Goal: Task Accomplishment & Management: Manage account settings

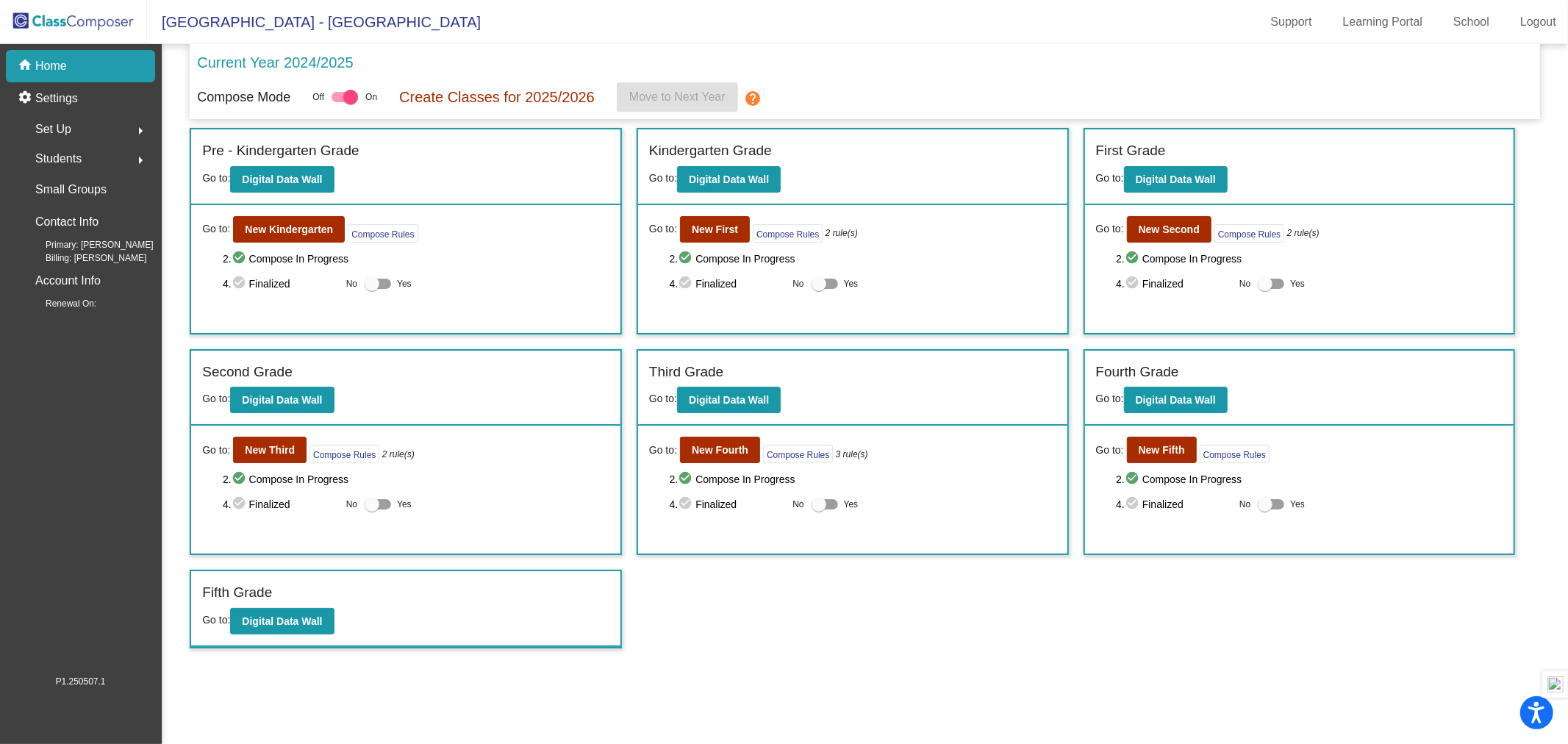
click at [129, 131] on button "arrow_right" at bounding box center [140, 129] width 29 height 29
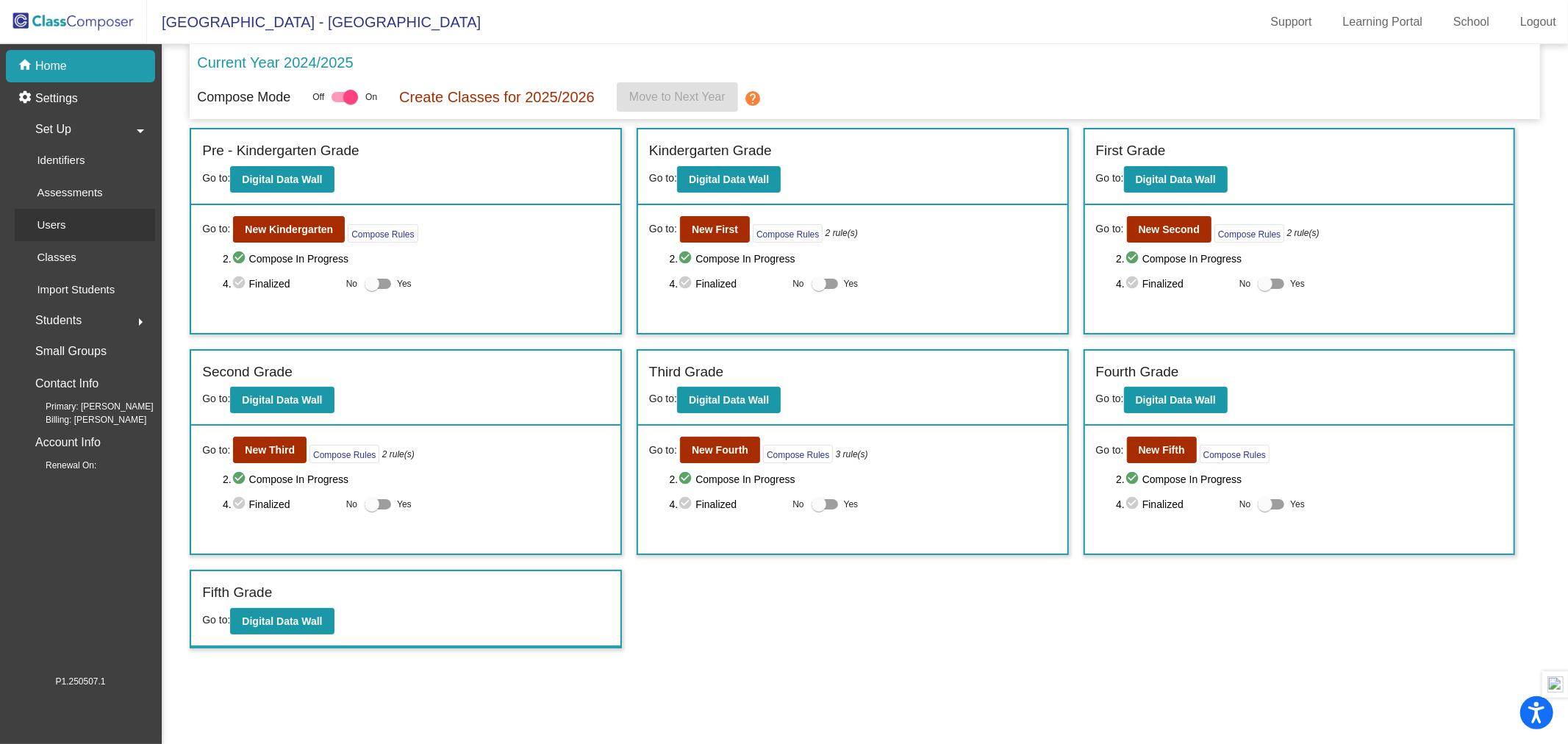
click at [66, 225] on div "Users" at bounding box center [46, 224] width 63 height 32
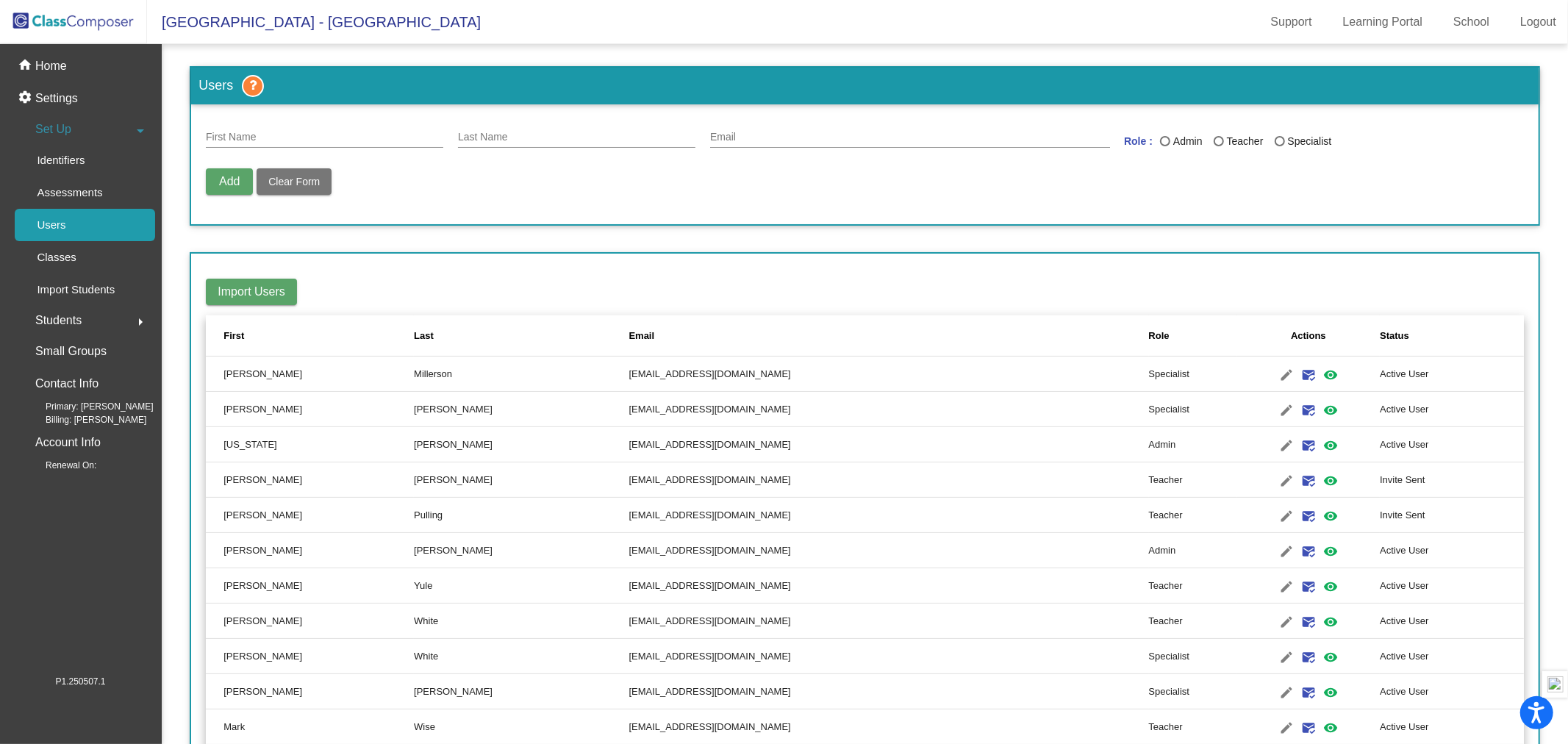
drag, startPoint x: 1552, startPoint y: 217, endPoint x: 1555, endPoint y: 254, distance: 37.1
click at [1555, 254] on mat-sidenav-content "Users First Name Last Name Email Role : Admin Teacher Specialist Add Delete Use…" at bounding box center [864, 394] width 1406 height 700
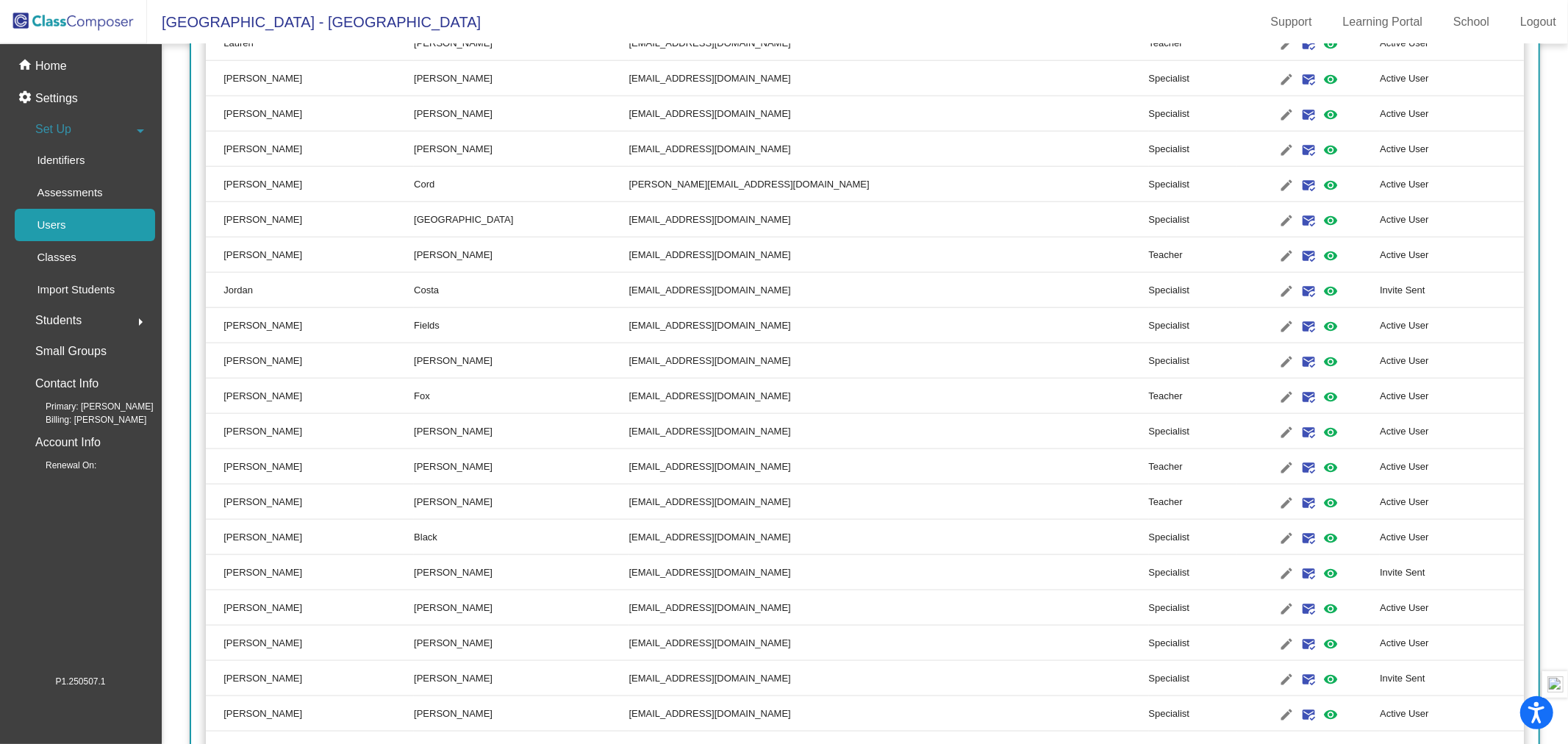
scroll to position [1372, 0]
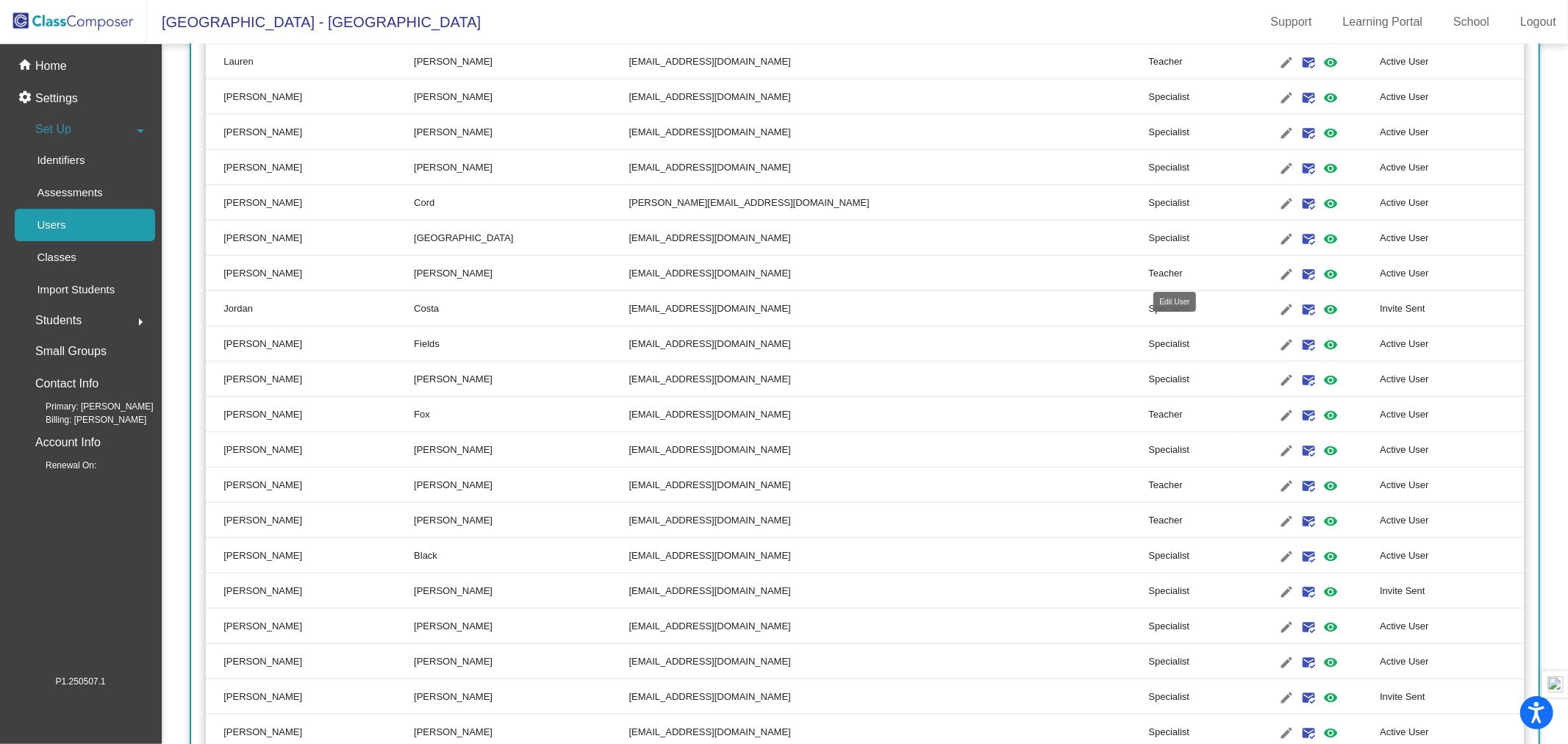
click at [1278, 273] on mat-icon "edit" at bounding box center [1287, 274] width 18 height 18
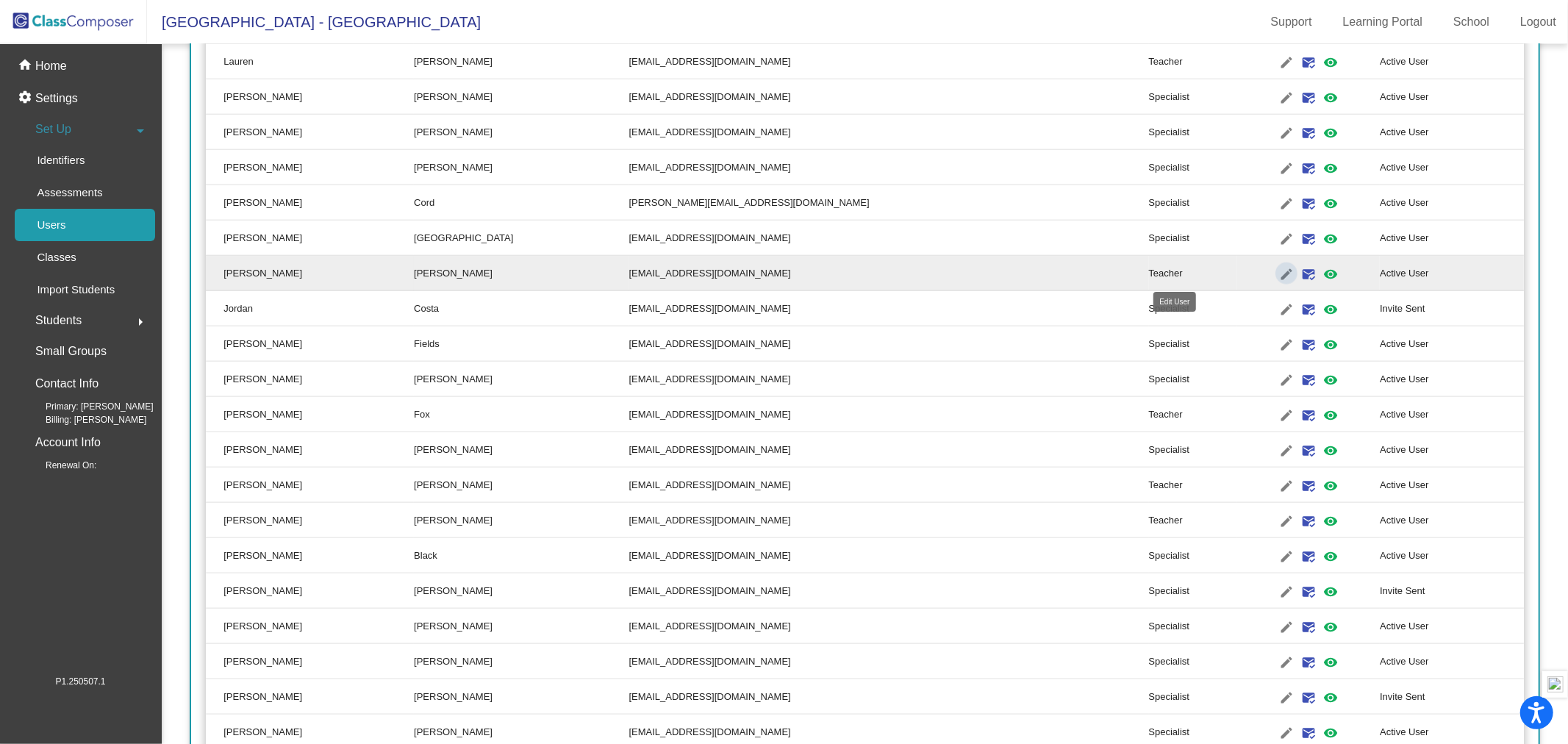
type input "[PERSON_NAME]"
type input "[EMAIL_ADDRESS][DOMAIN_NAME]"
radio input "true"
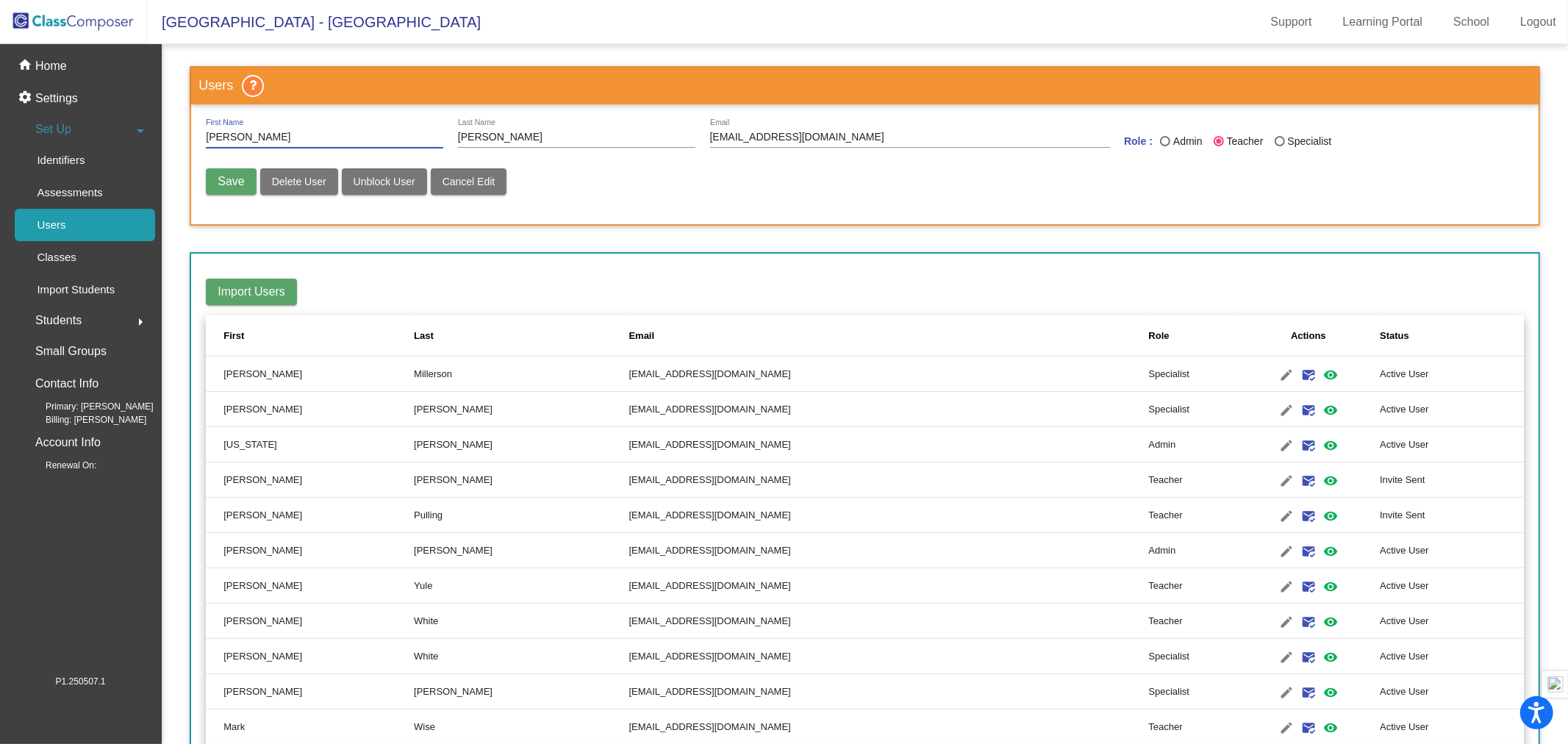
click at [54, 128] on span "Set Up" at bounding box center [53, 130] width 36 height 21
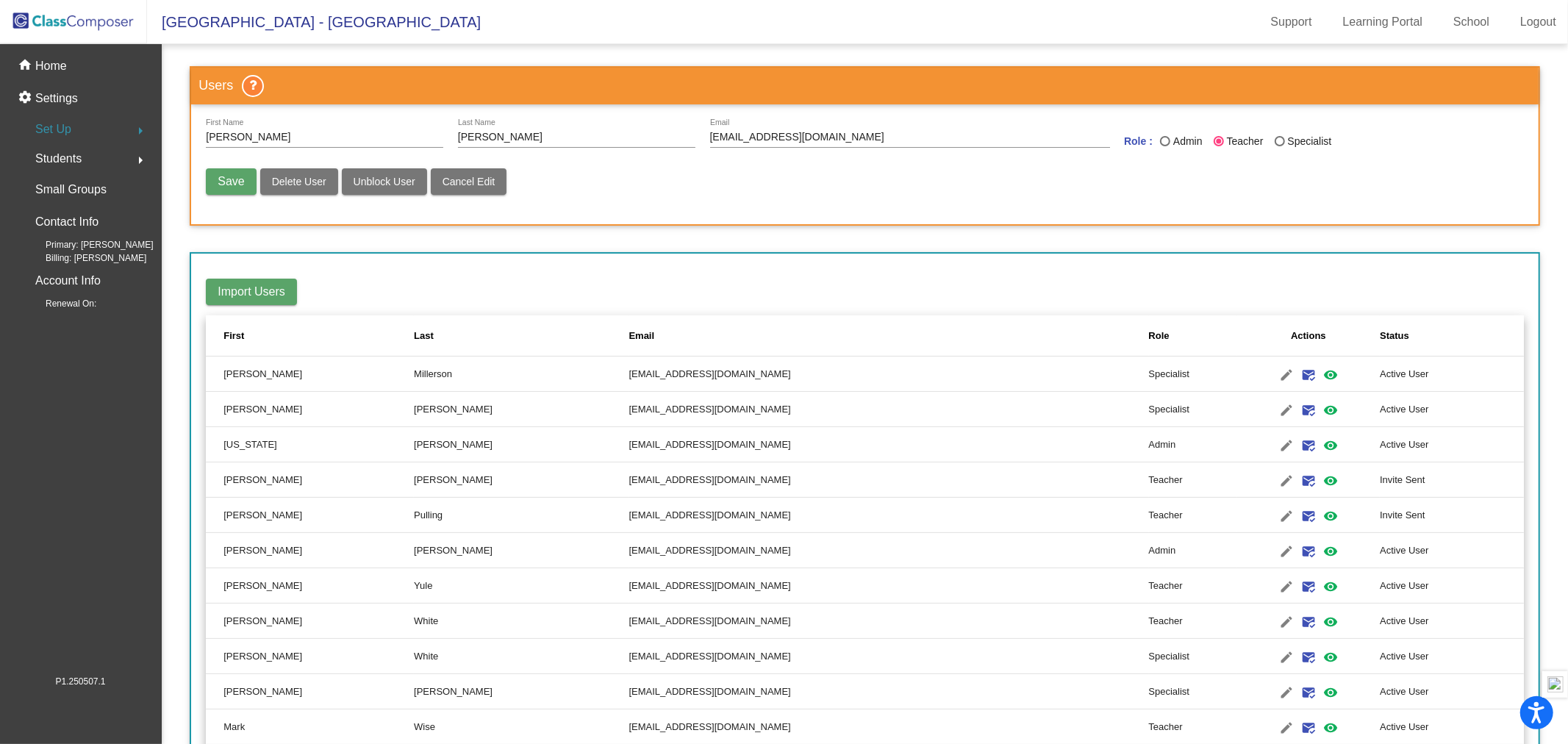
click at [141, 129] on mat-icon "arrow_right" at bounding box center [141, 131] width 18 height 18
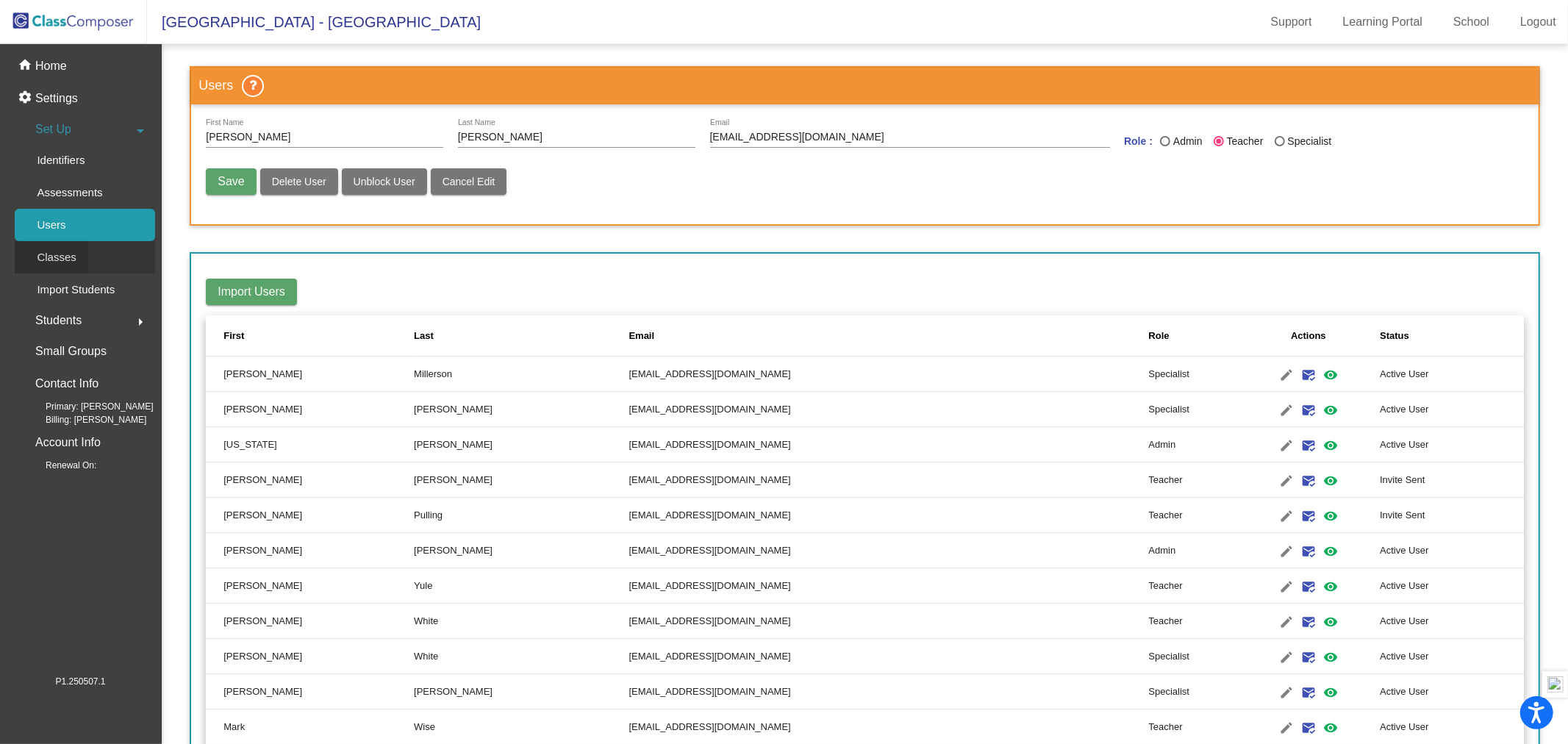
click at [63, 259] on p "Classes" at bounding box center [56, 258] width 39 height 18
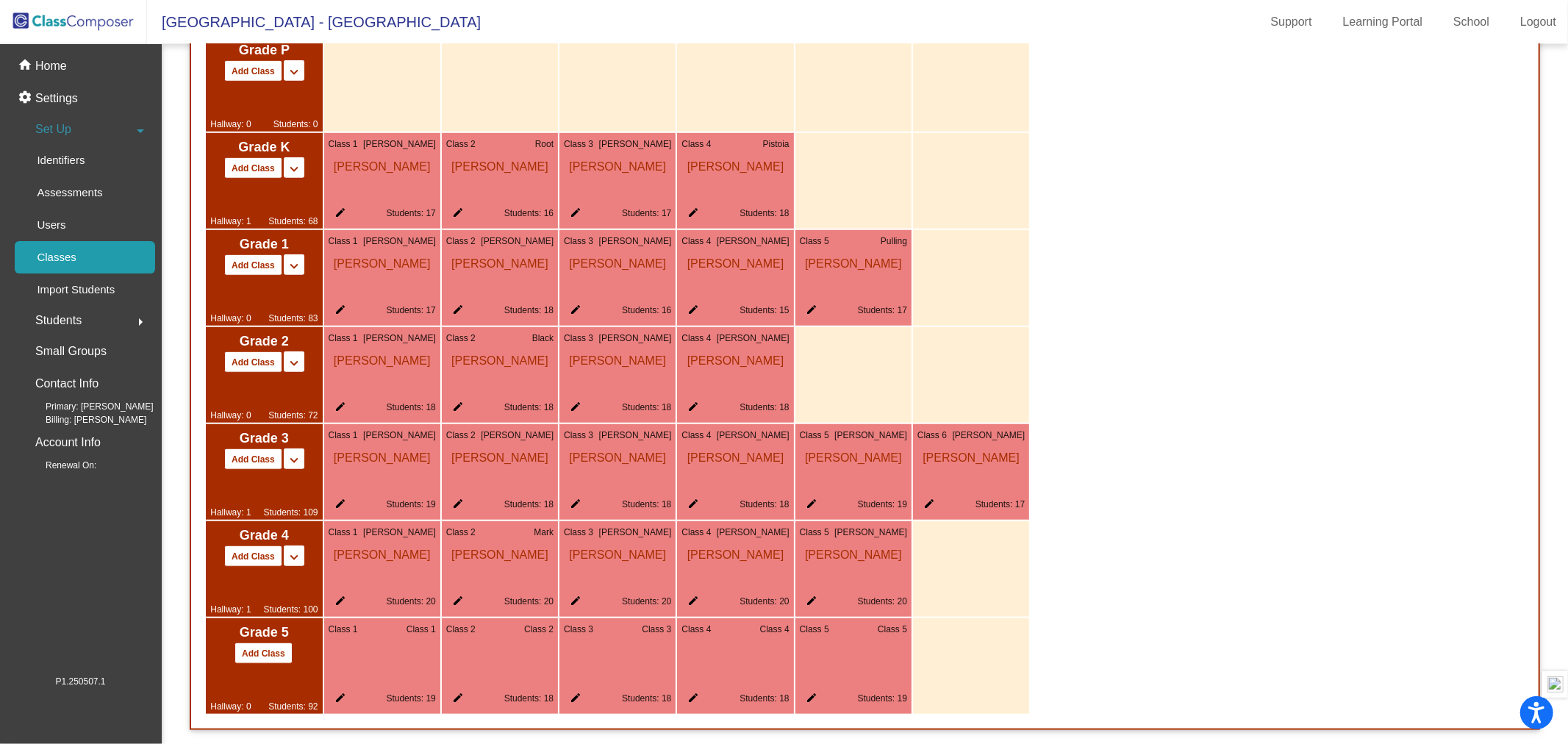
scroll to position [944, 0]
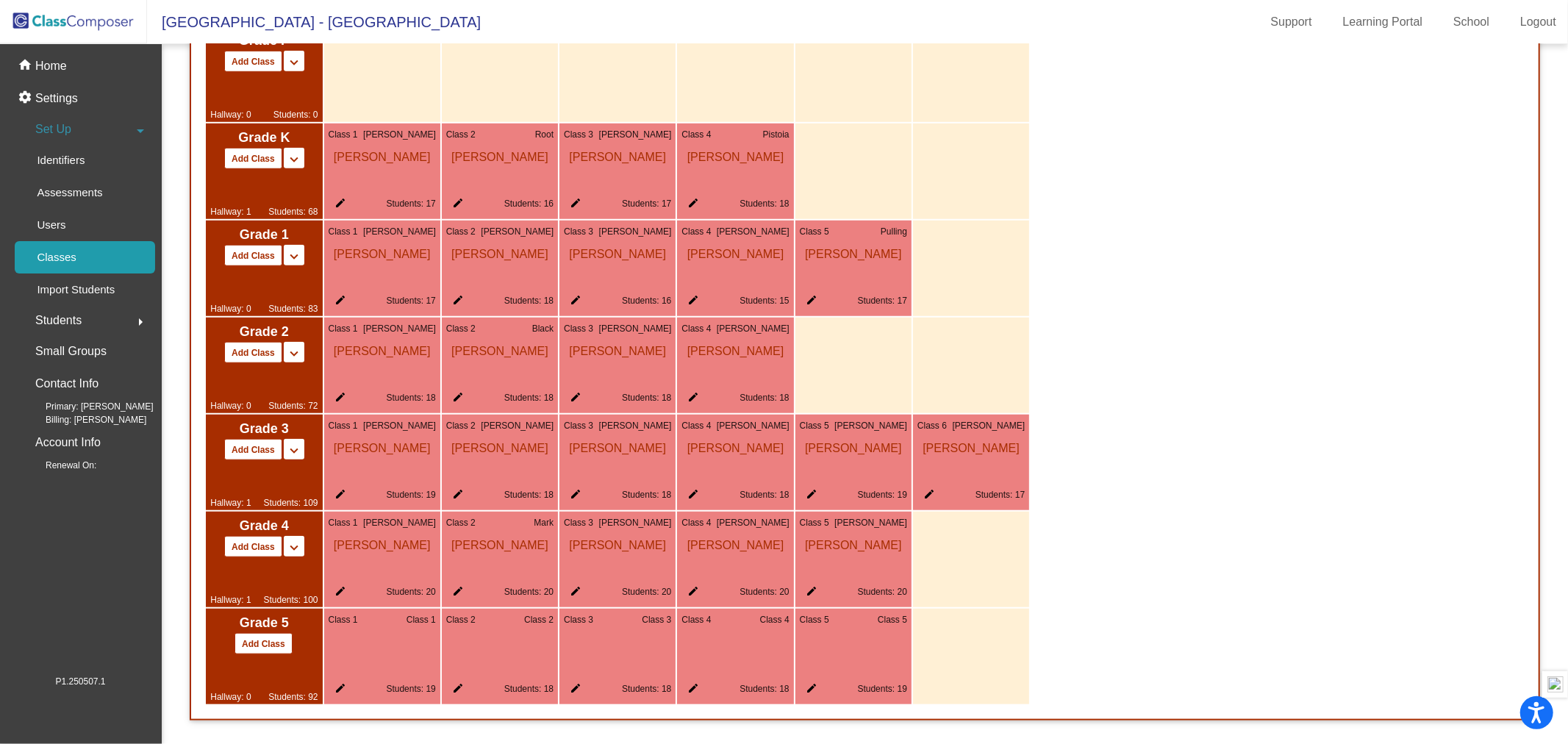
click at [761, 332] on span "[PERSON_NAME]" at bounding box center [753, 328] width 73 height 13
click at [689, 393] on mat-icon "edit" at bounding box center [690, 400] width 18 height 18
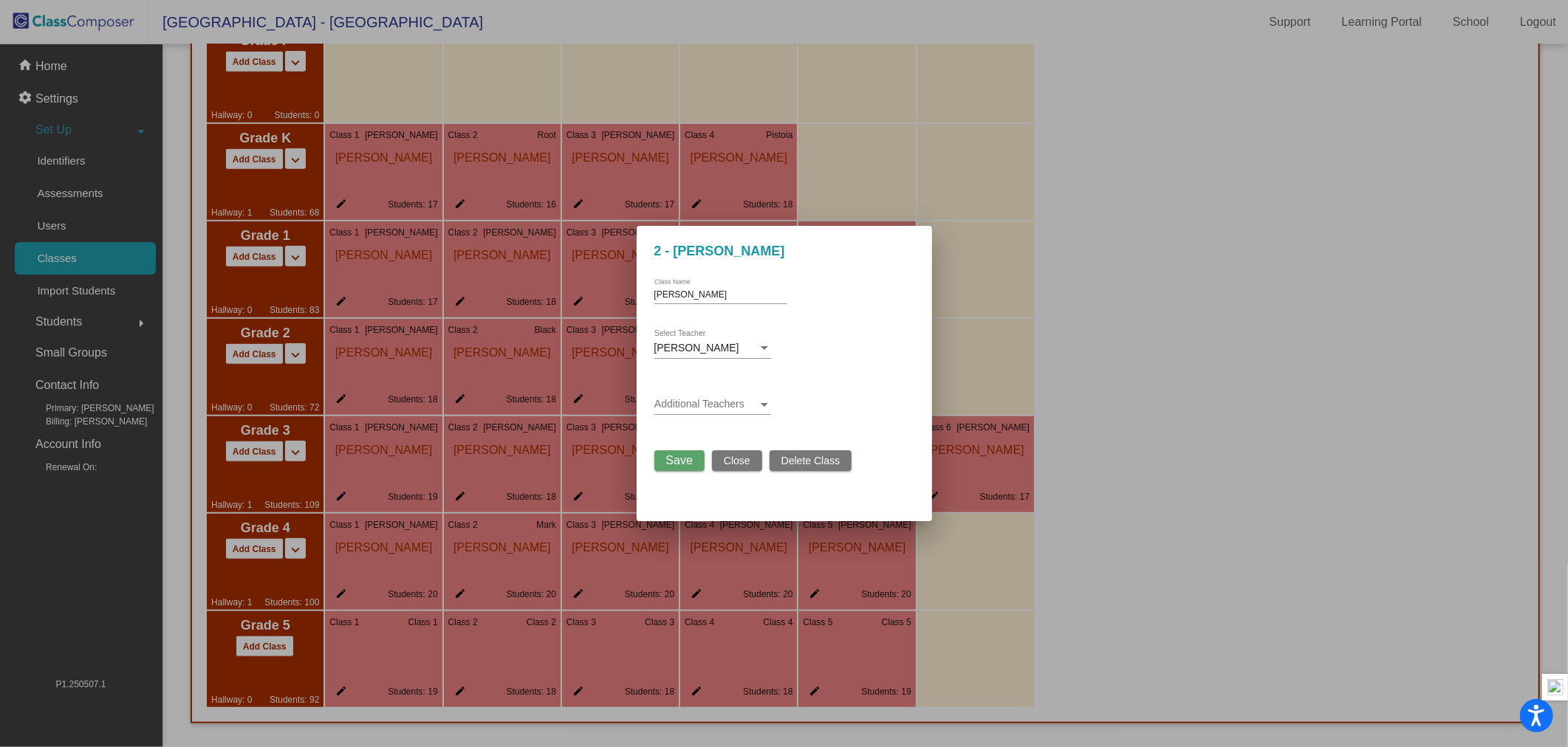
click at [765, 347] on div at bounding box center [765, 348] width 7 height 4
click at [765, 347] on span "[PERSON_NAME]" at bounding box center [713, 348] width 117 height 31
click at [680, 456] on span "Save" at bounding box center [680, 460] width 27 height 13
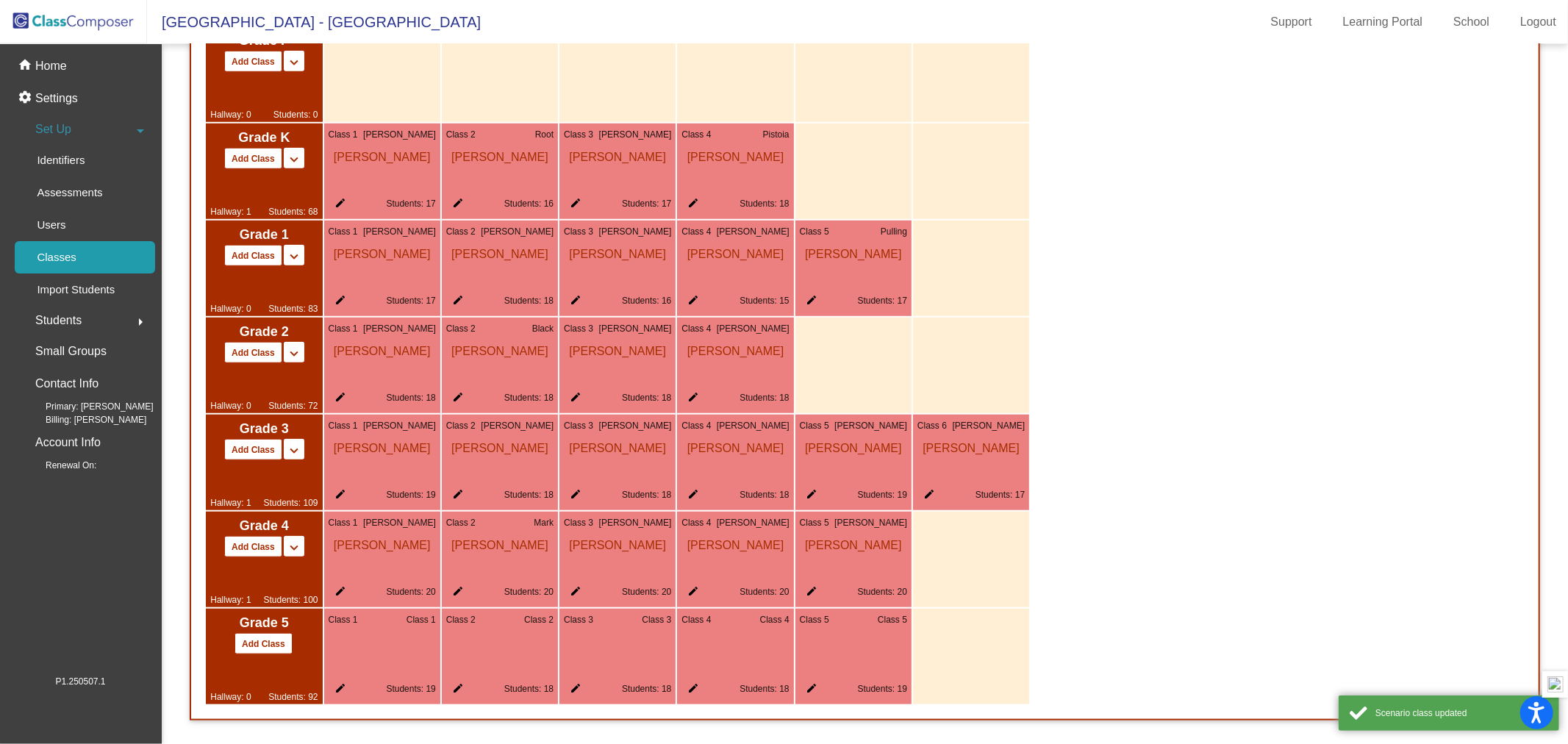
click at [1274, 321] on div "Grade P Add Class Split P/K Split P/K/1 keyboard_arrow_down keyboard_arrow_up H…" at bounding box center [864, 366] width 1347 height 708
click at [50, 124] on span "Set Up" at bounding box center [53, 130] width 36 height 21
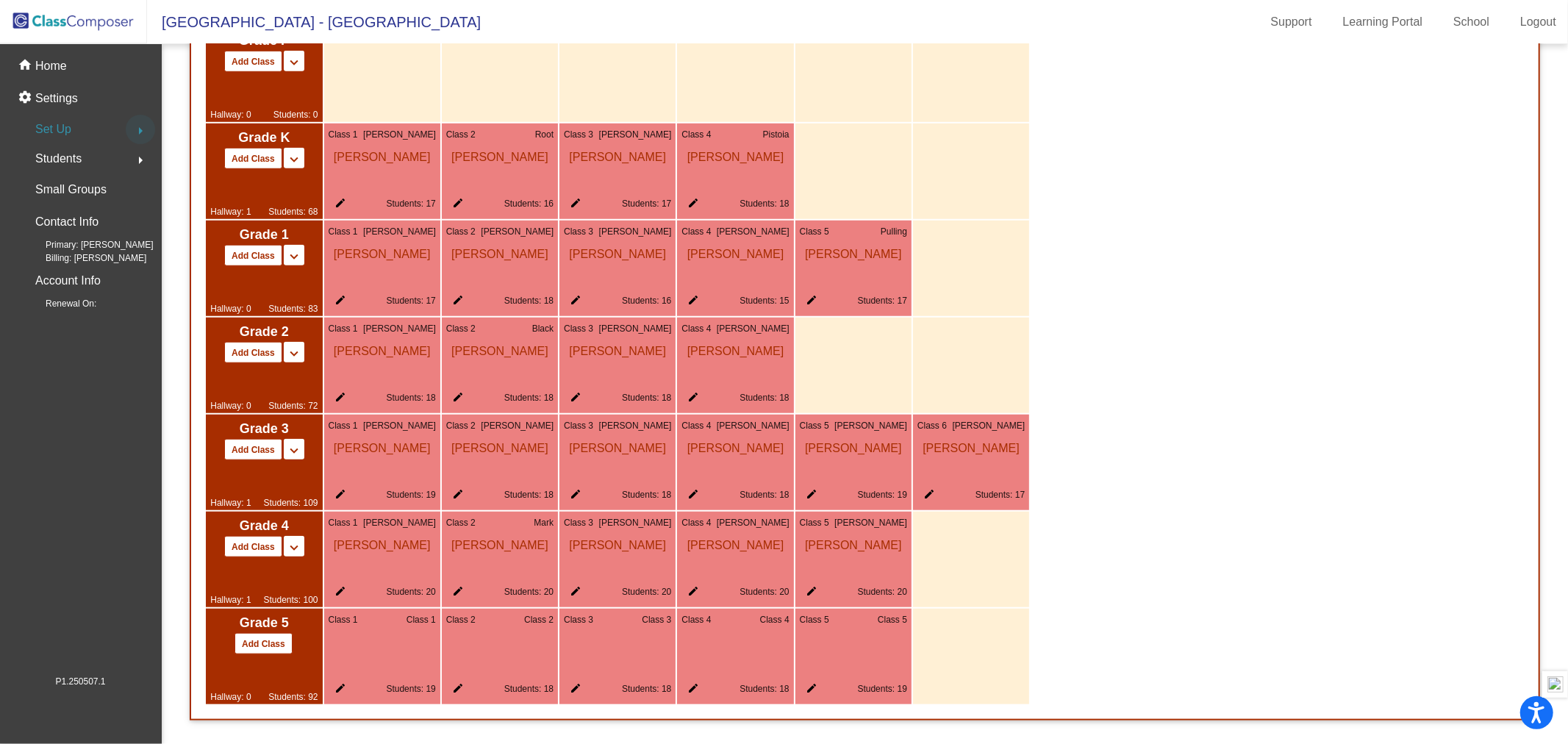
click at [140, 126] on mat-icon "arrow_right" at bounding box center [141, 131] width 18 height 18
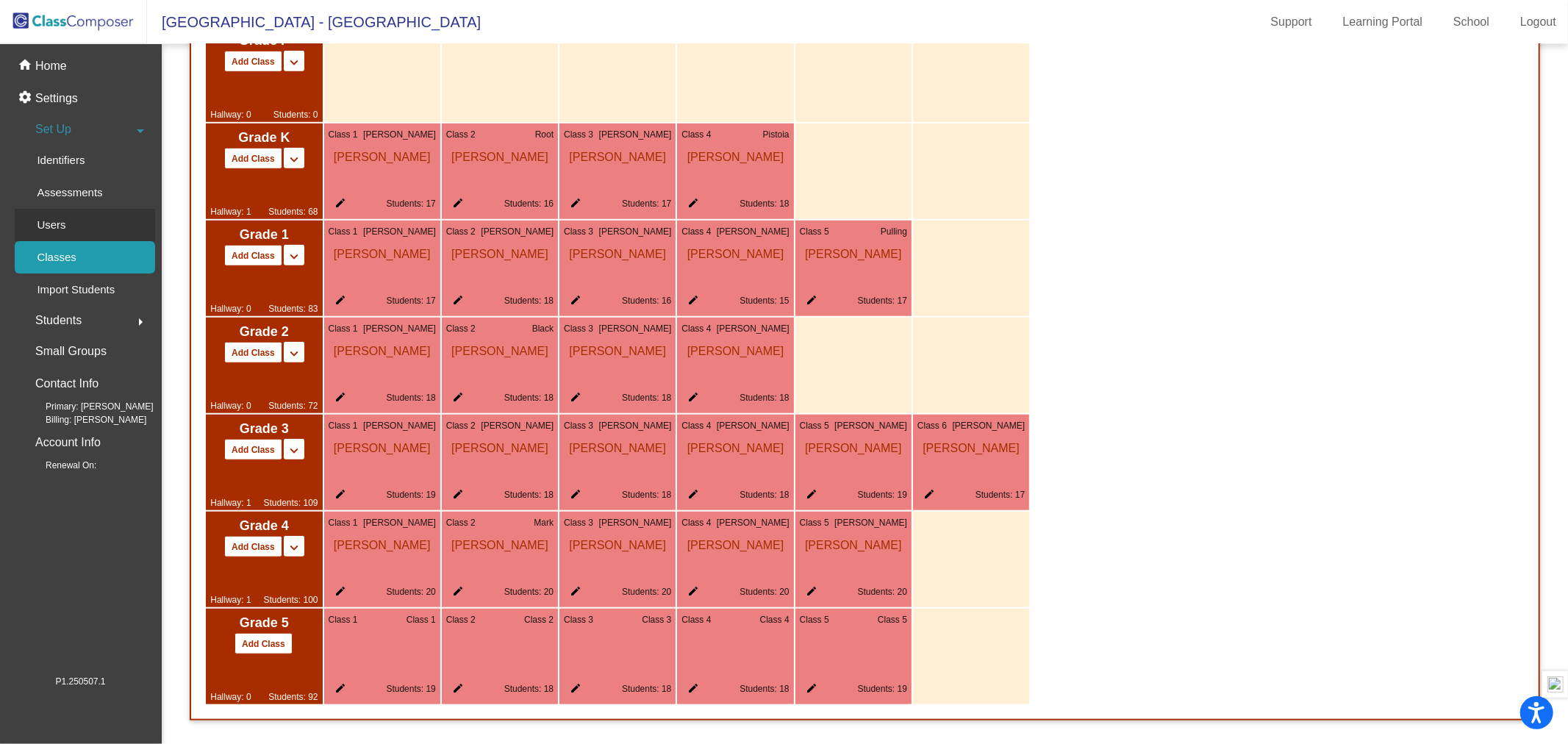
click at [62, 216] on p "Users" at bounding box center [51, 225] width 29 height 18
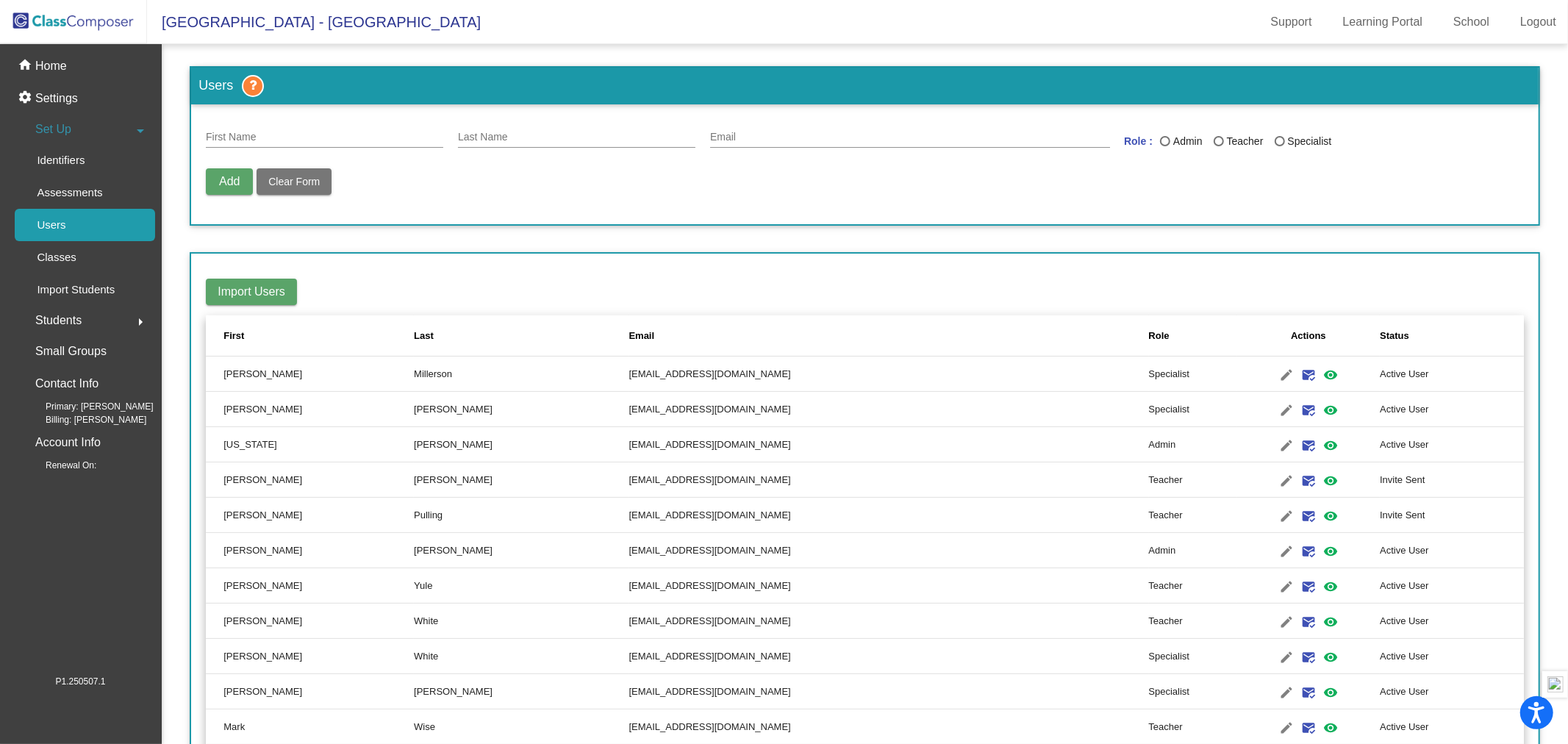
click at [369, 129] on div "First Name" at bounding box center [324, 133] width 238 height 29
type input "[PERSON_NAME]"
type input "[EMAIL_ADDRESS][DOMAIN_NAME]"
drag, startPoint x: 1216, startPoint y: 142, endPoint x: 1208, endPoint y: 141, distance: 8.1
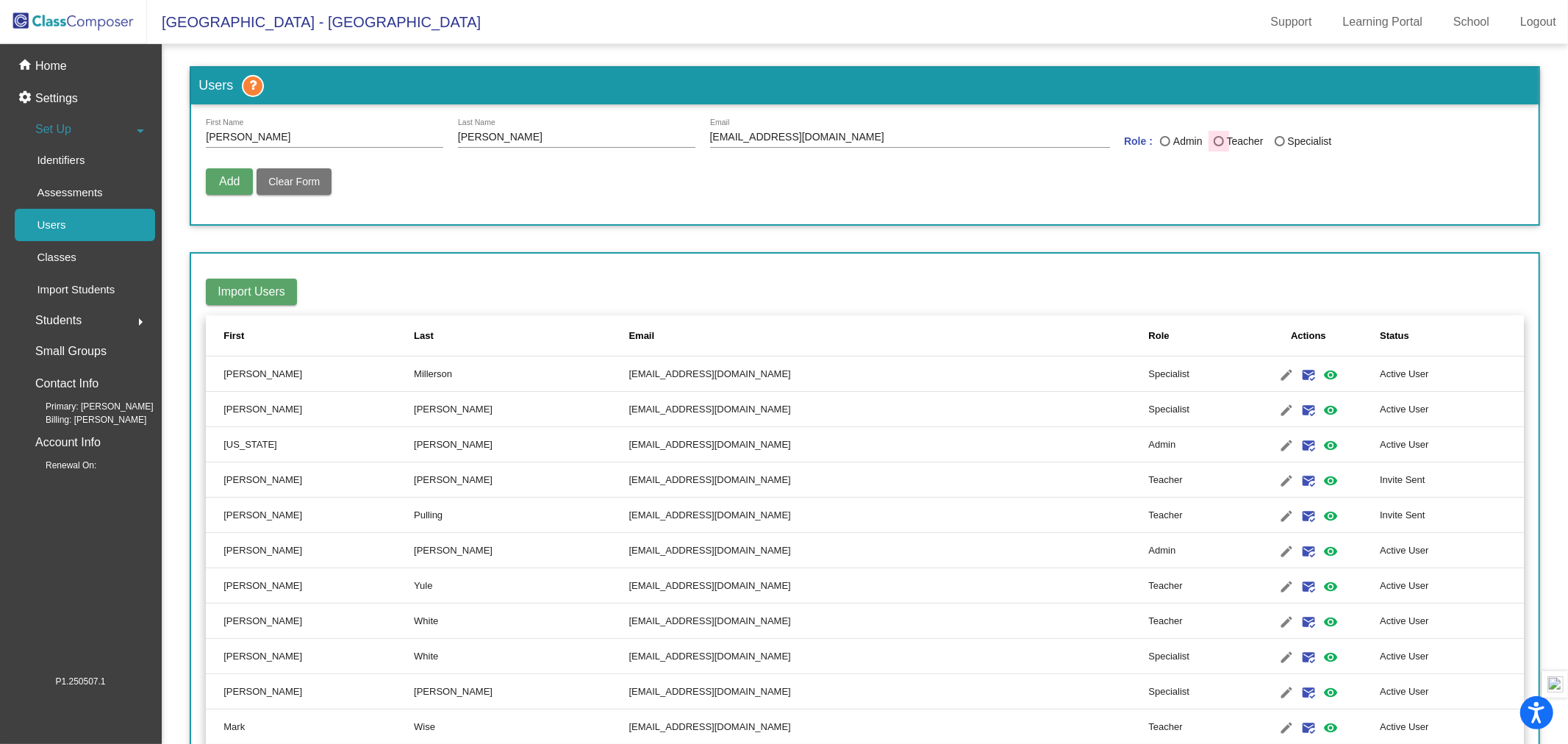
click at [1216, 142] on div "Last Name" at bounding box center [1219, 142] width 10 height 10
click at [1218, 146] on input "Teacher" at bounding box center [1218, 146] width 1 height 1
radio input "true"
click at [232, 179] on span "Add" at bounding box center [229, 181] width 21 height 13
radio input "false"
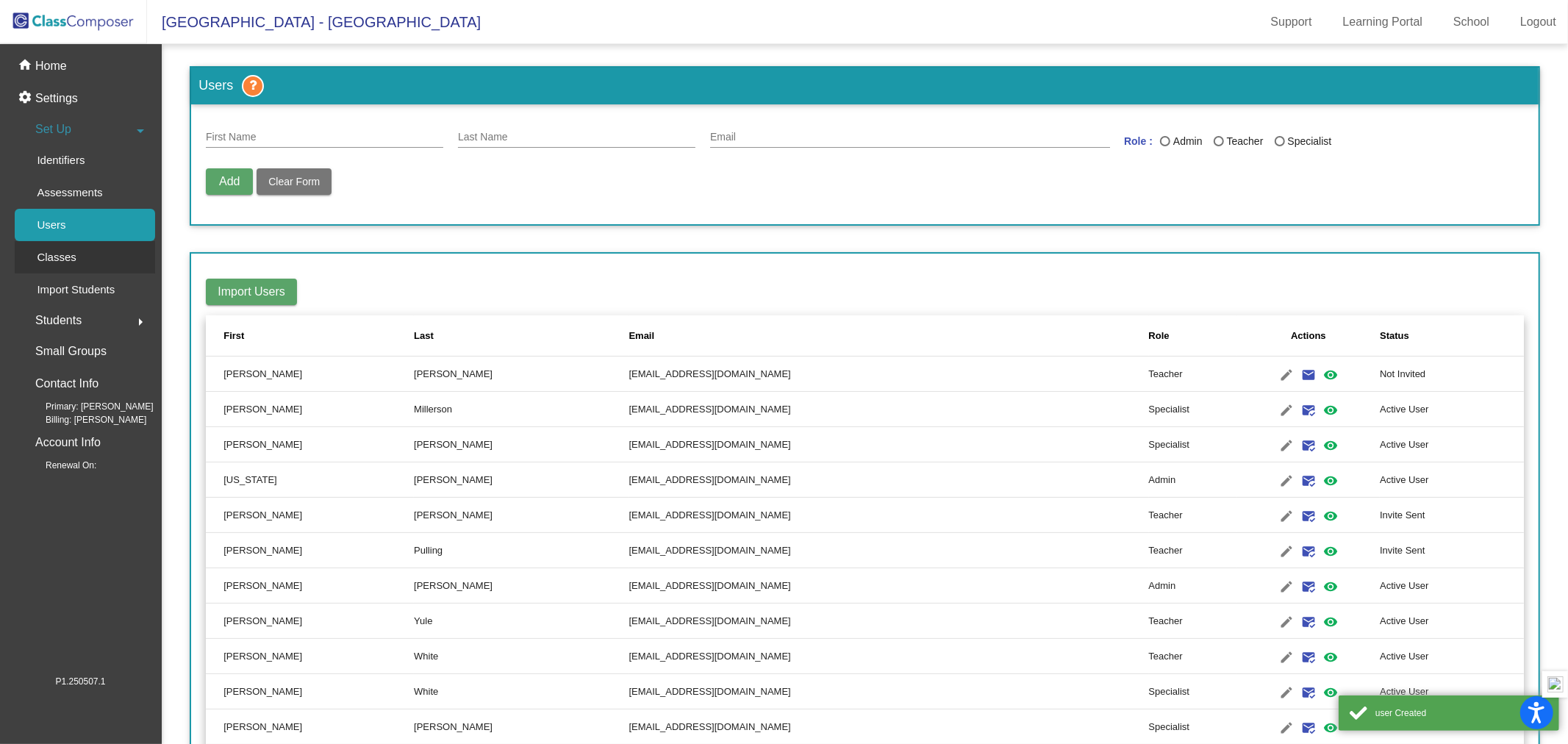
click at [53, 258] on p "Classes" at bounding box center [56, 258] width 39 height 18
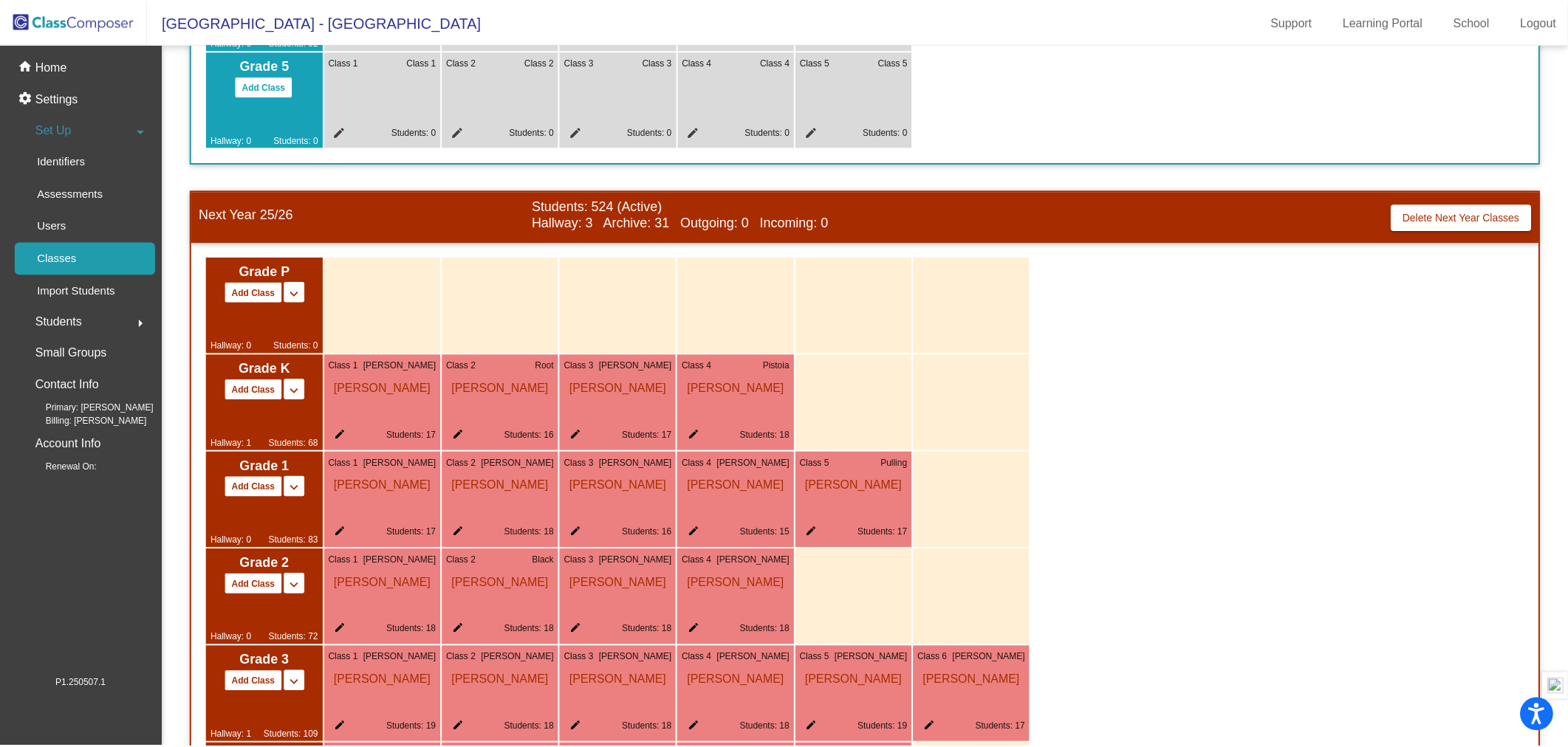
scroll to position [719, 0]
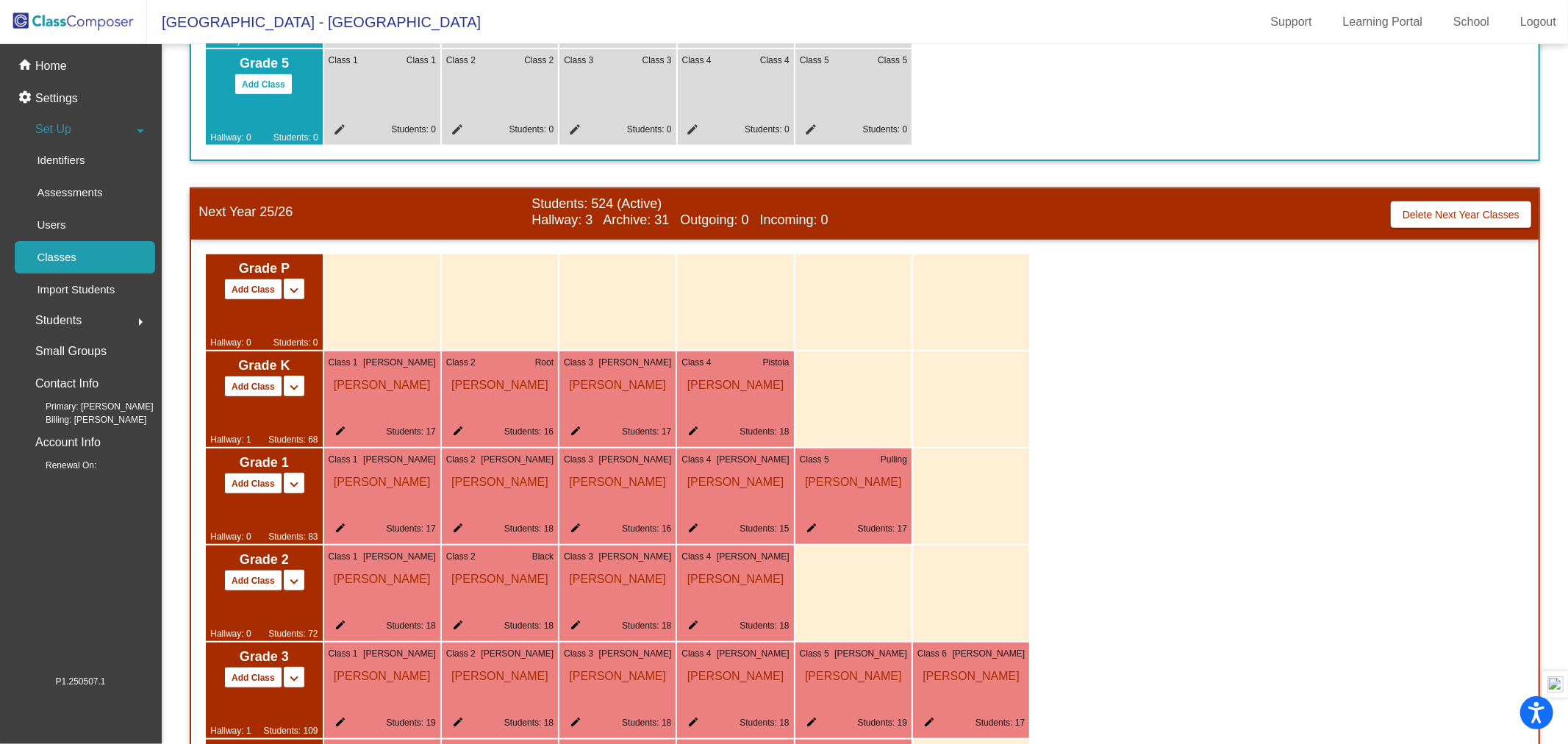
click at [692, 522] on mat-icon "edit" at bounding box center [690, 531] width 18 height 18
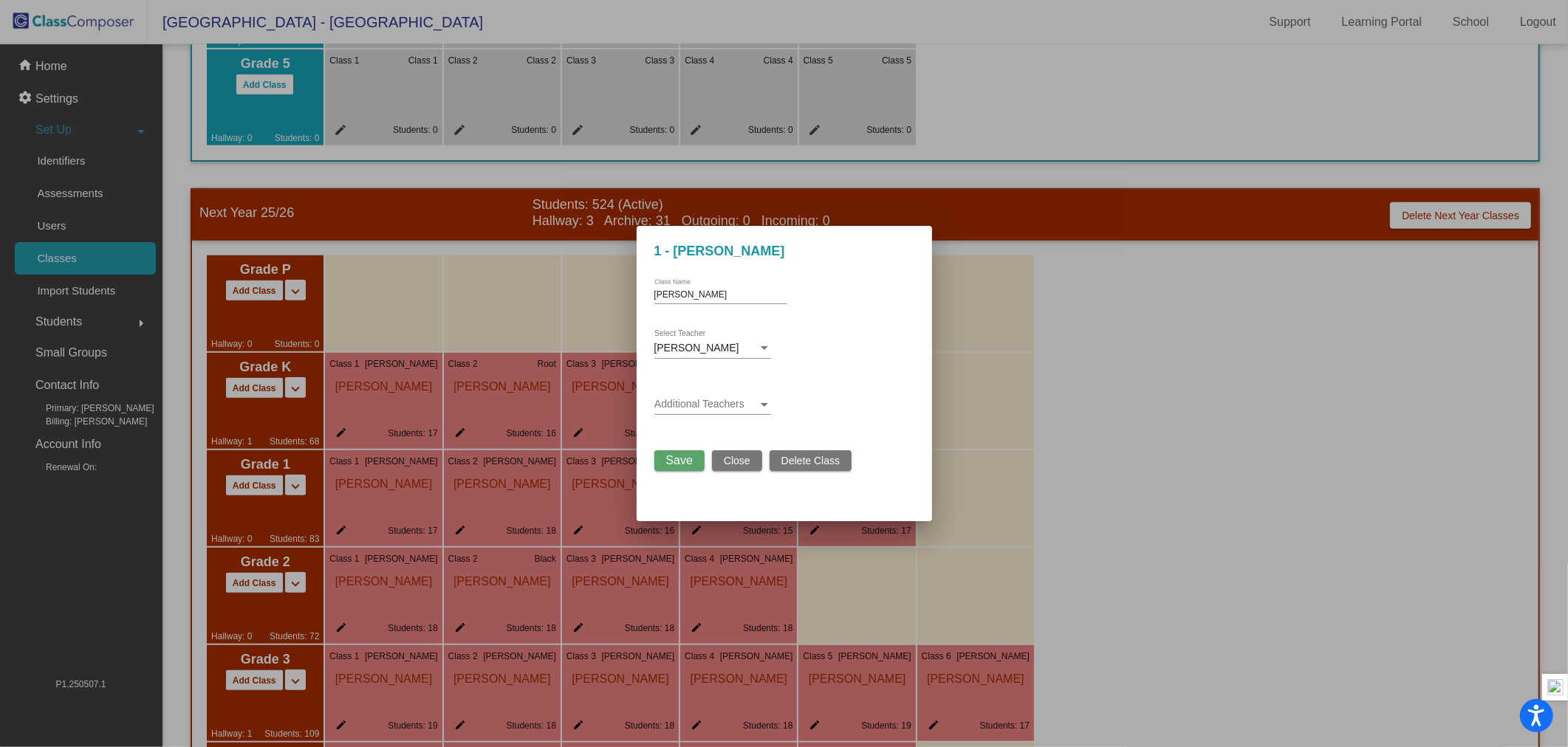
click at [734, 408] on span at bounding box center [706, 405] width 103 height 12
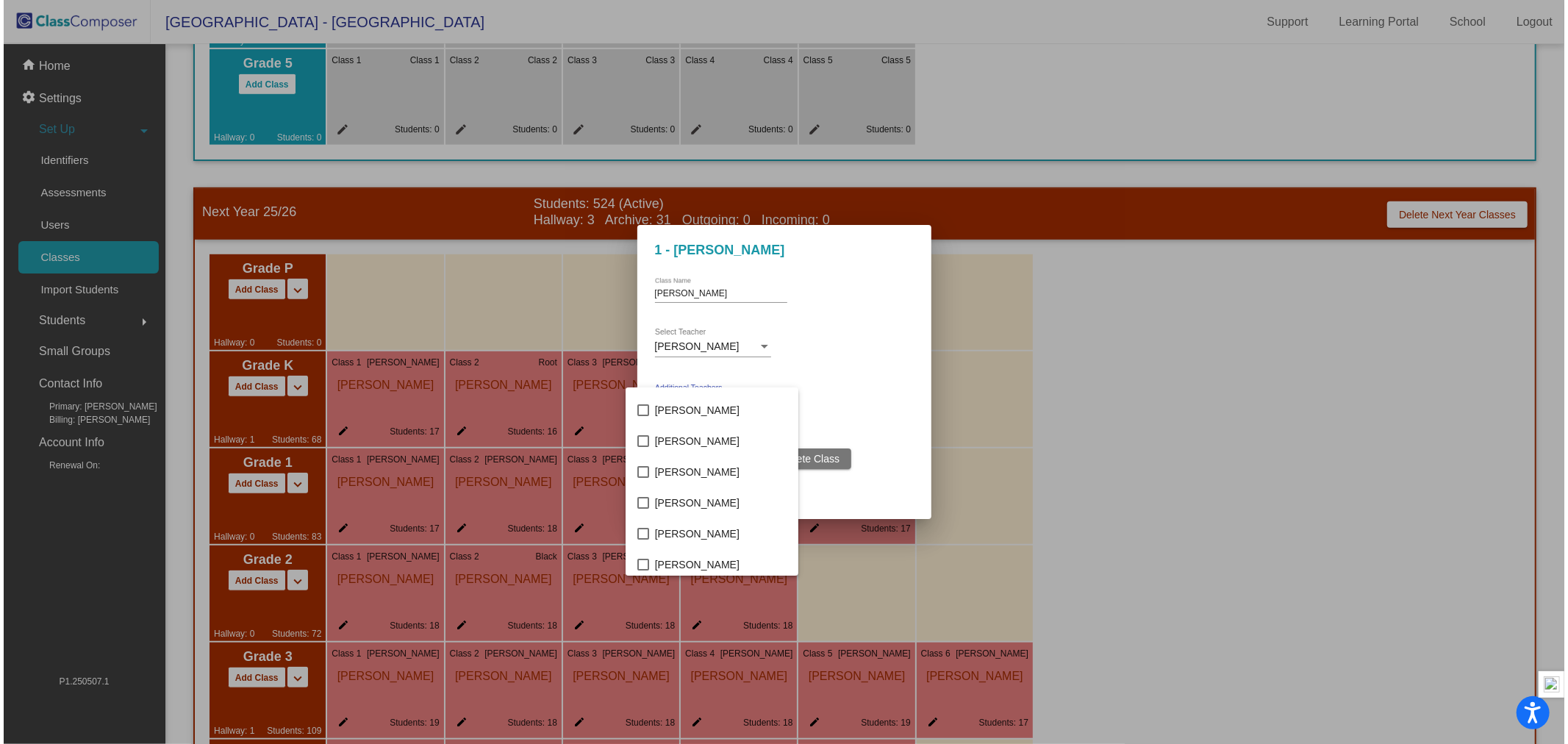
scroll to position [429, 0]
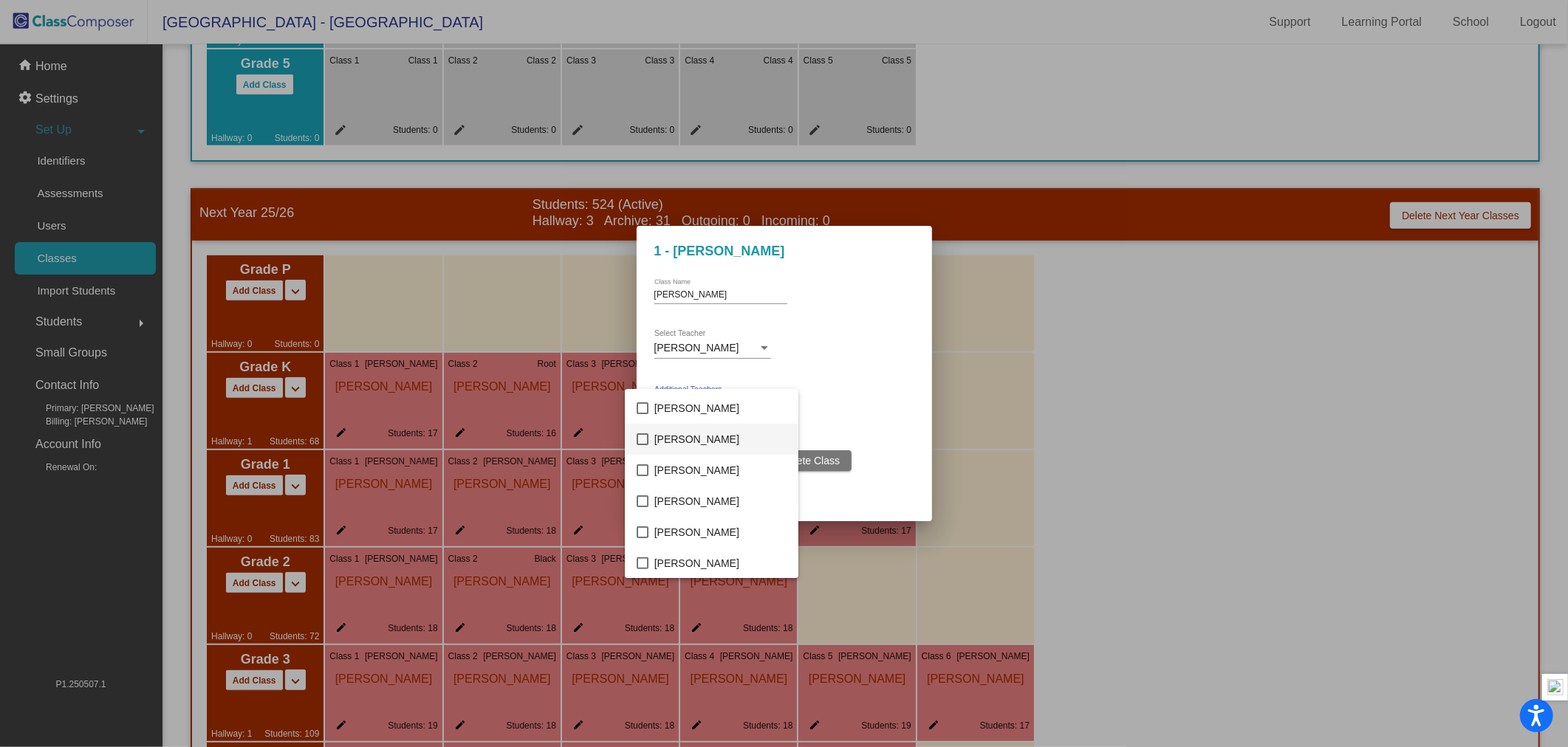
drag, startPoint x: 637, startPoint y: 431, endPoint x: 646, endPoint y: 434, distance: 9.5
click at [643, 431] on mat-option "[PERSON_NAME]" at bounding box center [711, 439] width 174 height 31
click at [1027, 445] on div at bounding box center [784, 373] width 1568 height 747
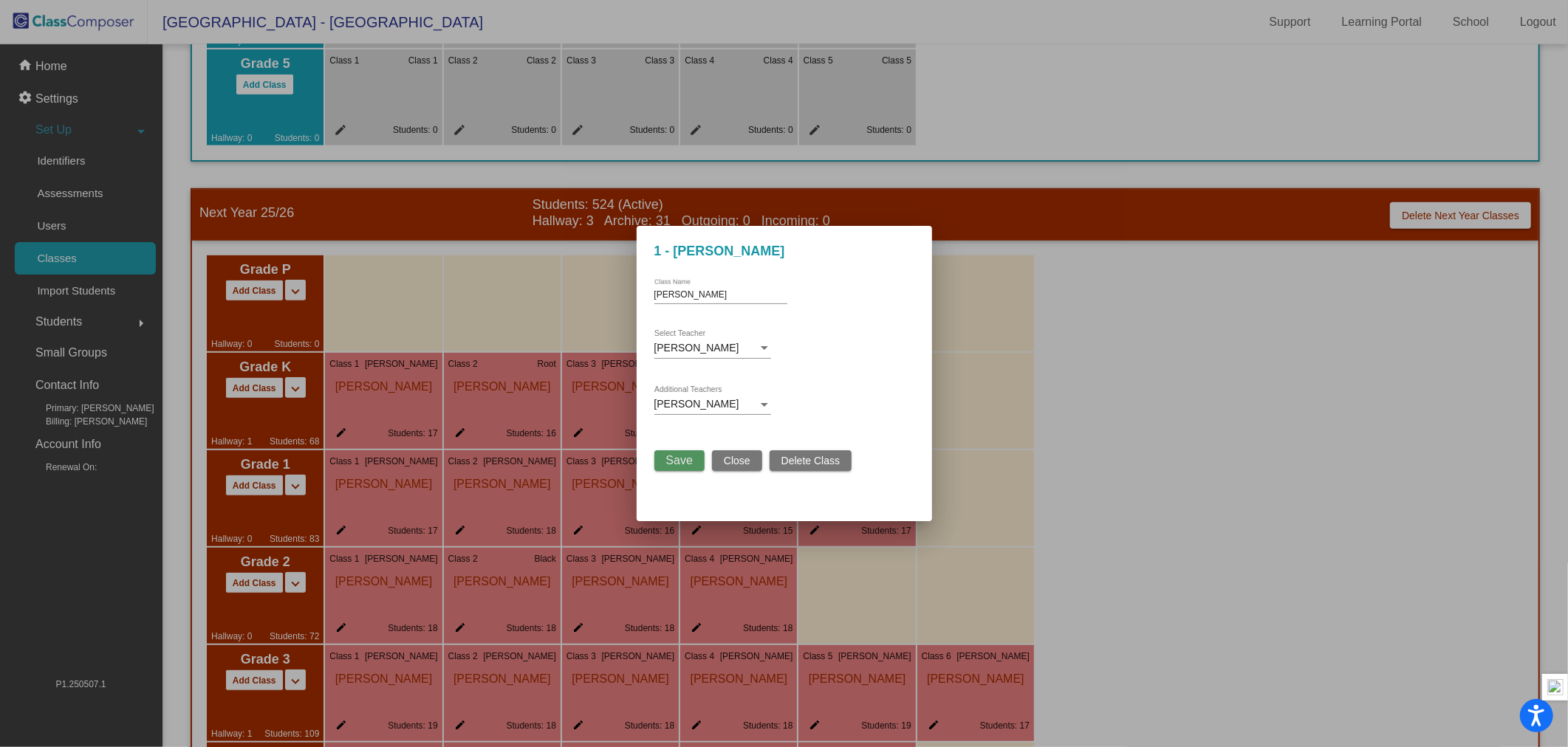
click at [676, 459] on span "Save" at bounding box center [680, 460] width 27 height 13
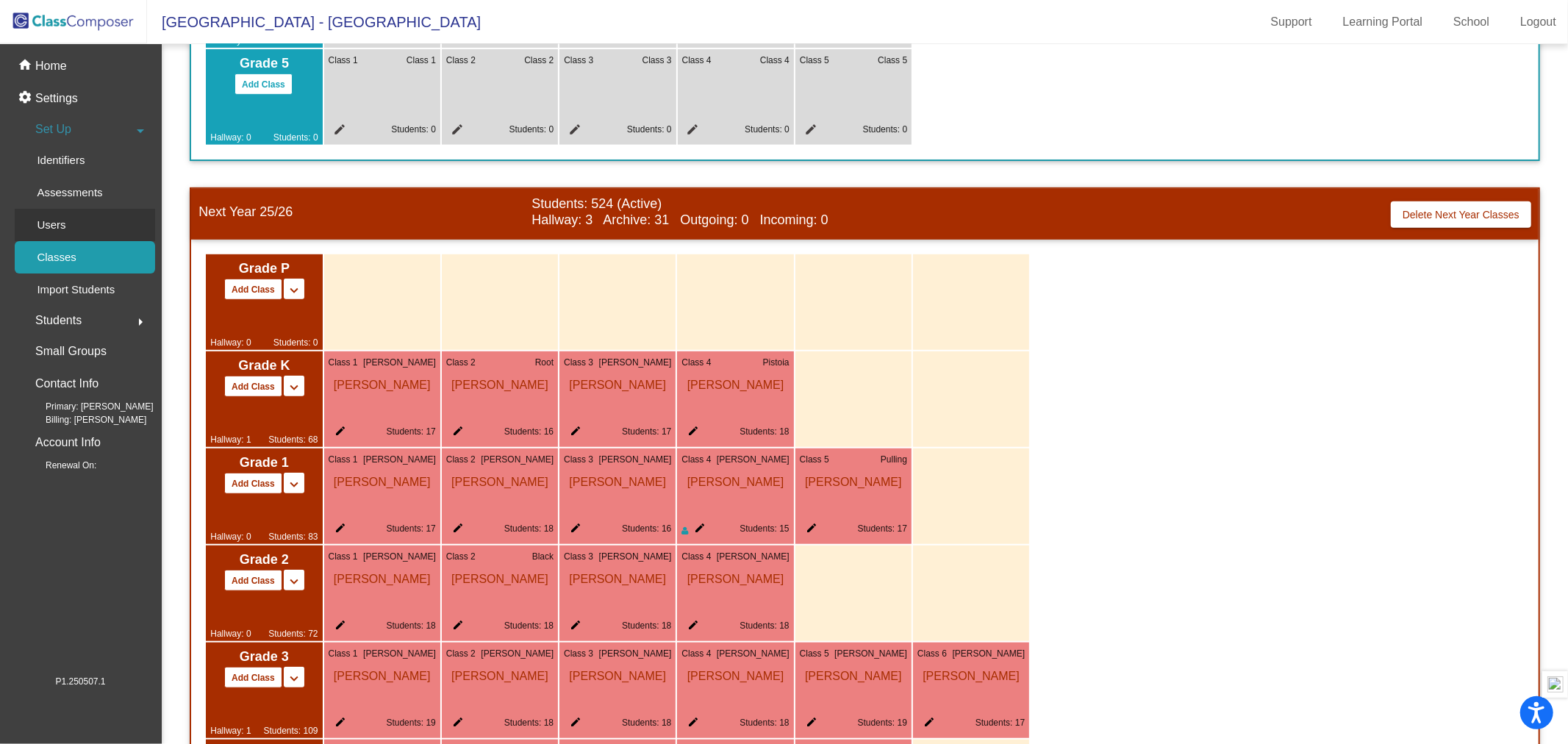
click at [68, 225] on div "Users" at bounding box center [46, 224] width 63 height 32
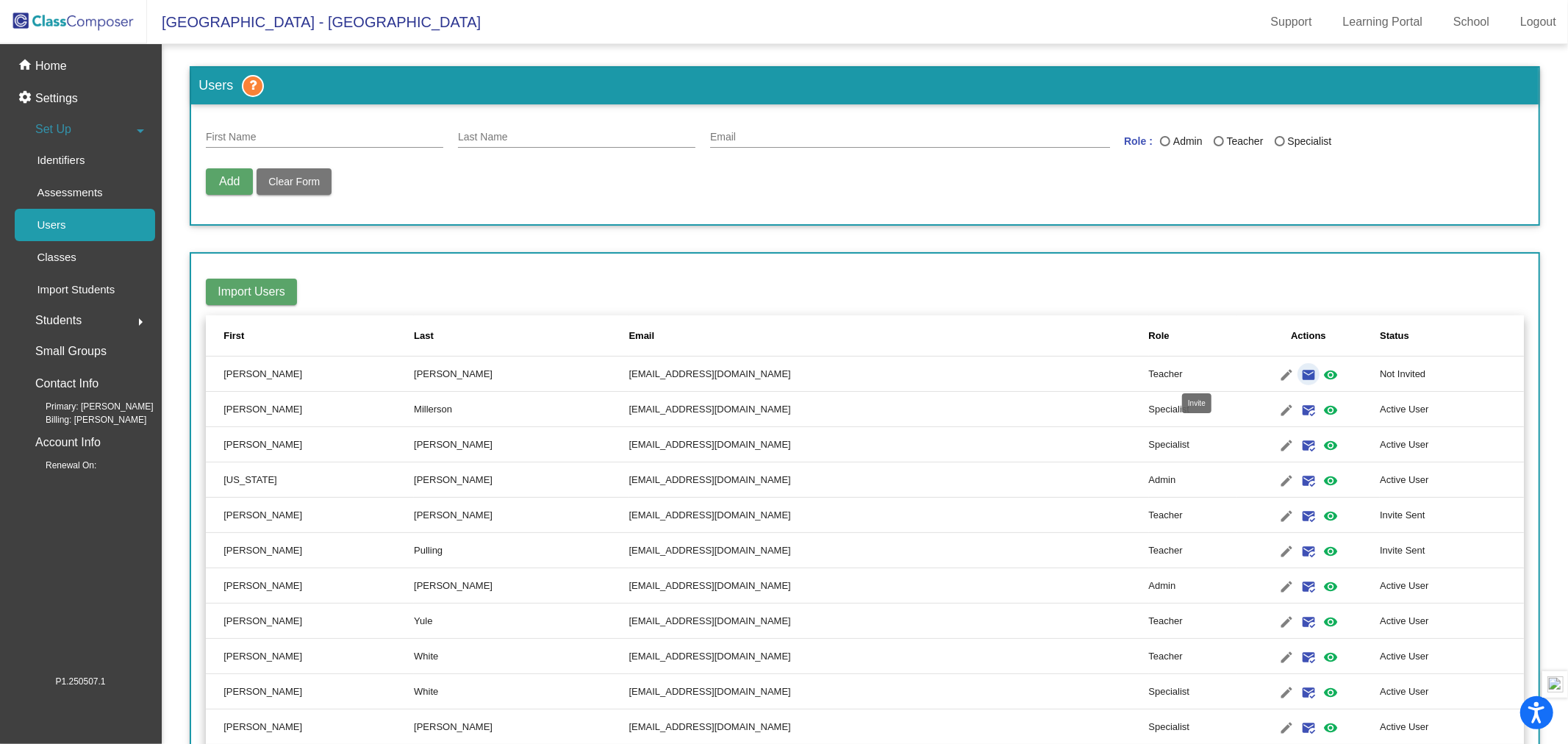
click at [1300, 372] on mat-icon "email" at bounding box center [1309, 375] width 18 height 18
